Goal: Find specific page/section

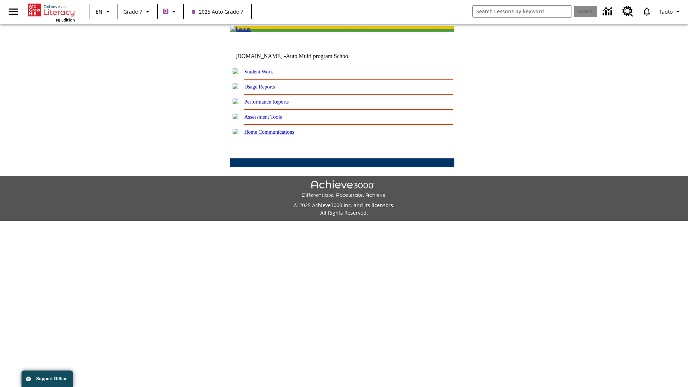
click at [263, 74] on link "Student Work" at bounding box center [258, 72] width 29 height 6
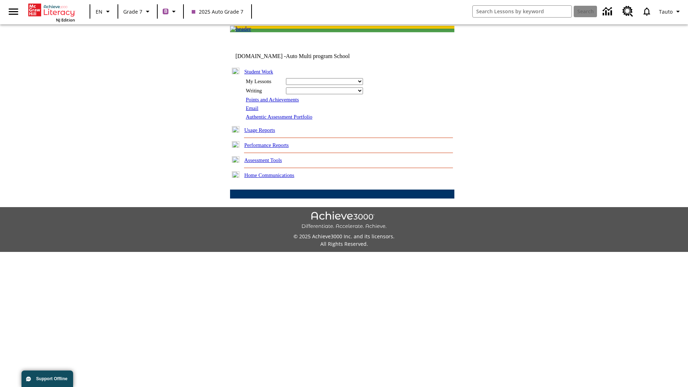
click at [252, 111] on link "Email" at bounding box center [252, 108] width 13 height 6
